Goal: Information Seeking & Learning: Learn about a topic

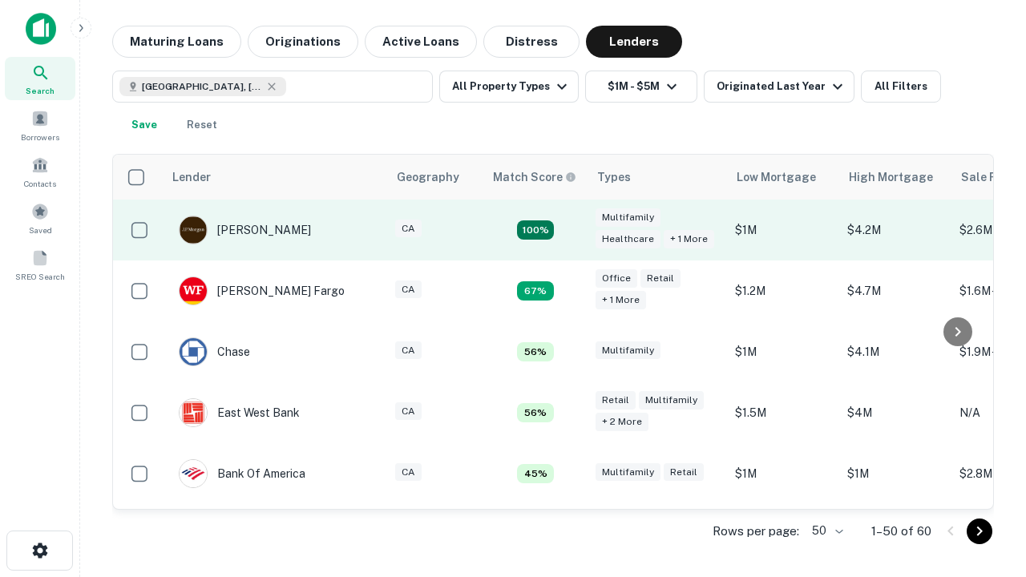
click at [569, 230] on td "100%" at bounding box center [535, 230] width 104 height 61
